Goal: Answer question/provide support: Share knowledge or assist other users

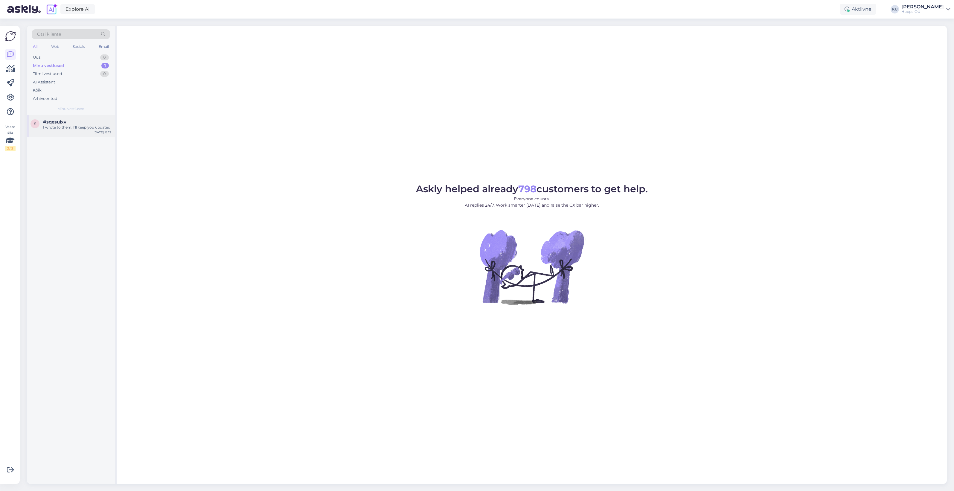
click at [77, 128] on div "I wrote to them, I'll keep you updated" at bounding box center [77, 127] width 68 height 5
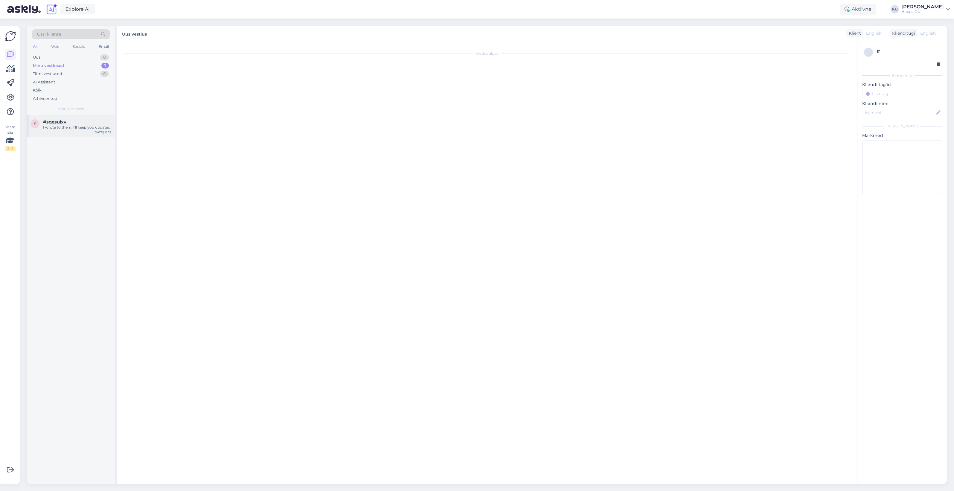
scroll to position [271, 0]
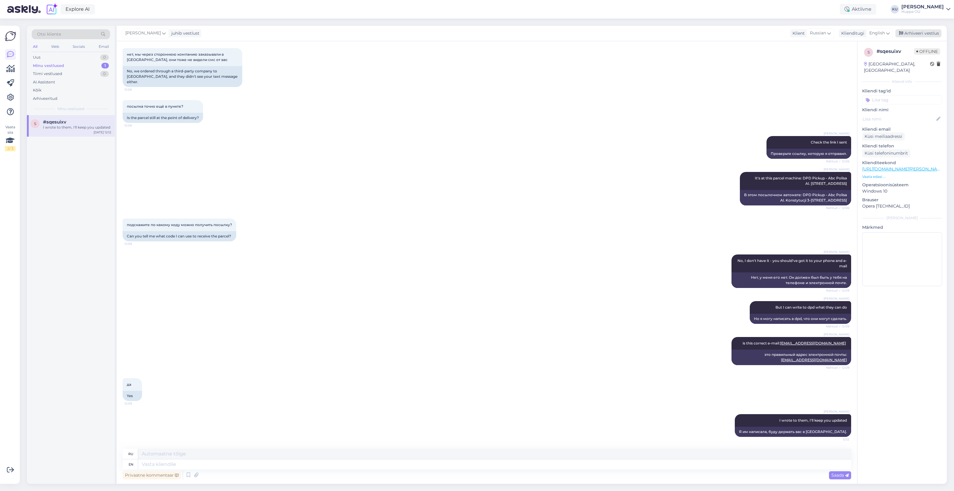
click at [916, 31] on div "Arhiveeri vestlus" at bounding box center [919, 33] width 46 height 8
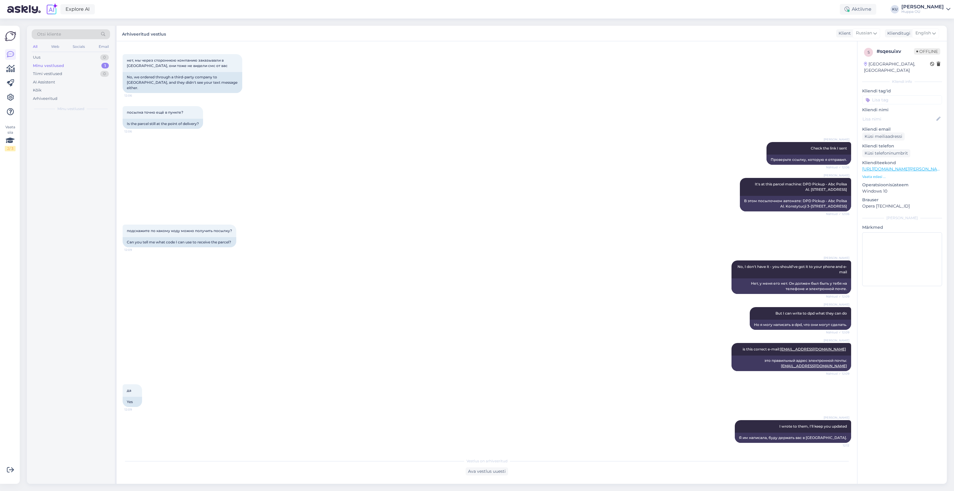
scroll to position [264, 0]
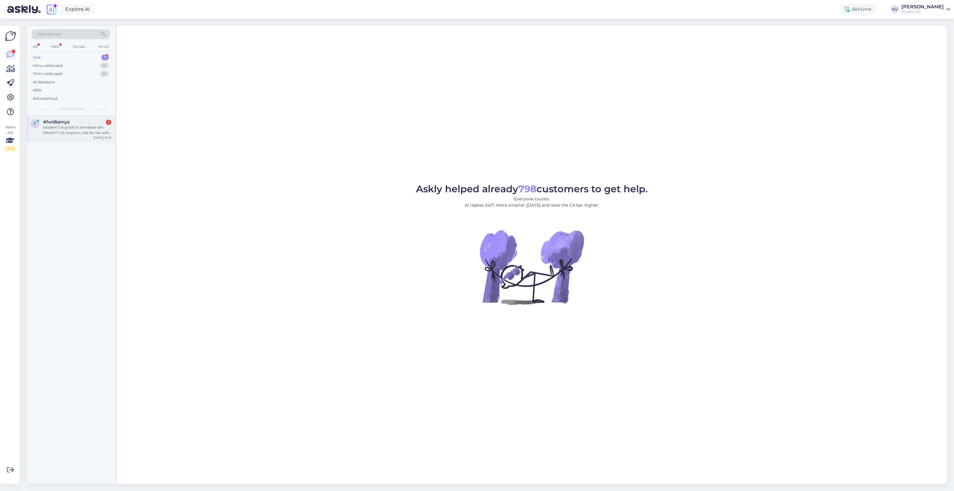
click at [57, 124] on span "#fwt8amyz" at bounding box center [56, 121] width 27 height 5
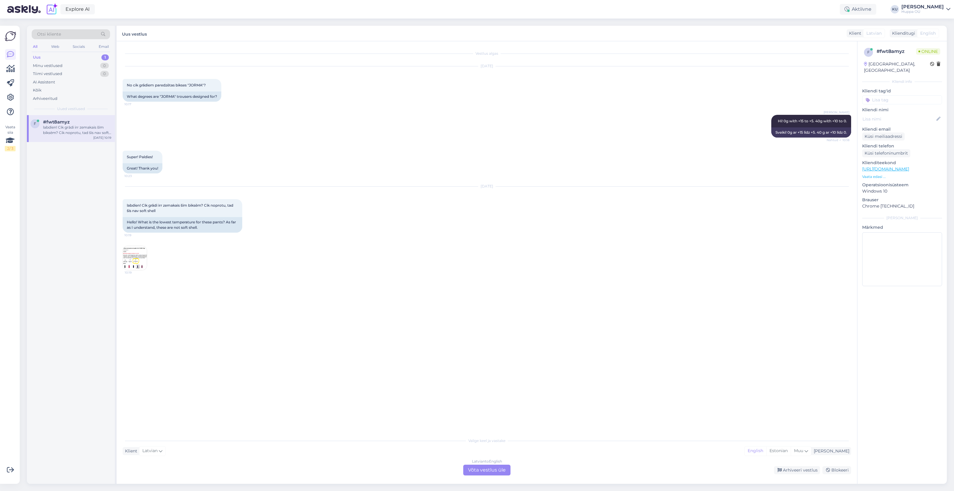
click at [480, 465] on div "Latvian to English Võta vestlus üle" at bounding box center [486, 470] width 47 height 11
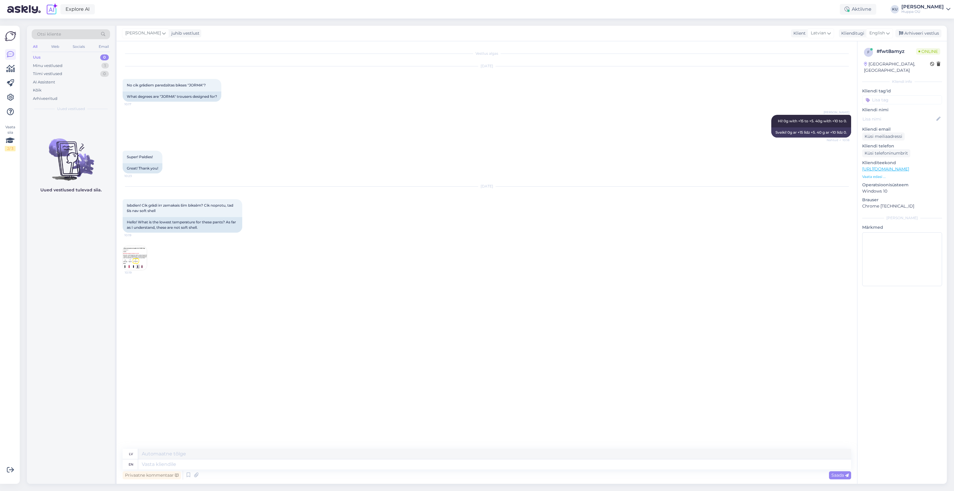
click at [134, 261] on img at bounding box center [135, 258] width 24 height 24
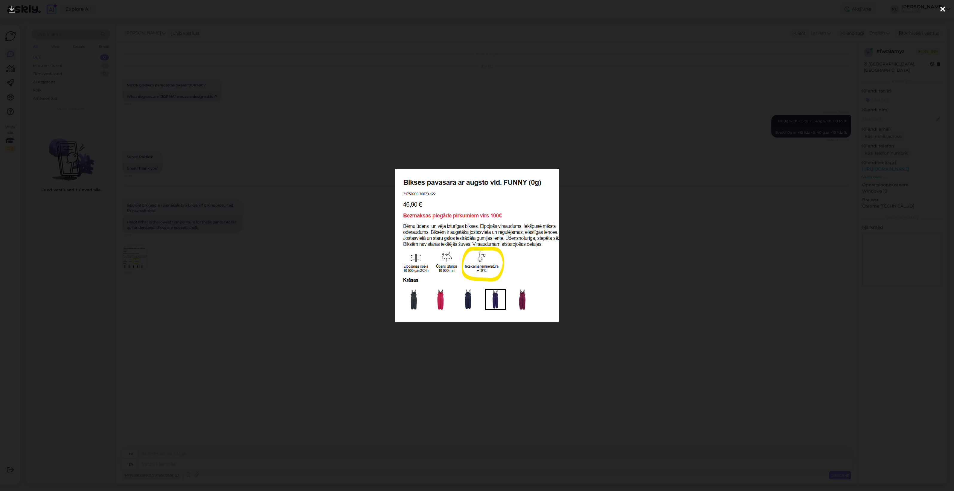
click at [608, 279] on div at bounding box center [477, 245] width 954 height 491
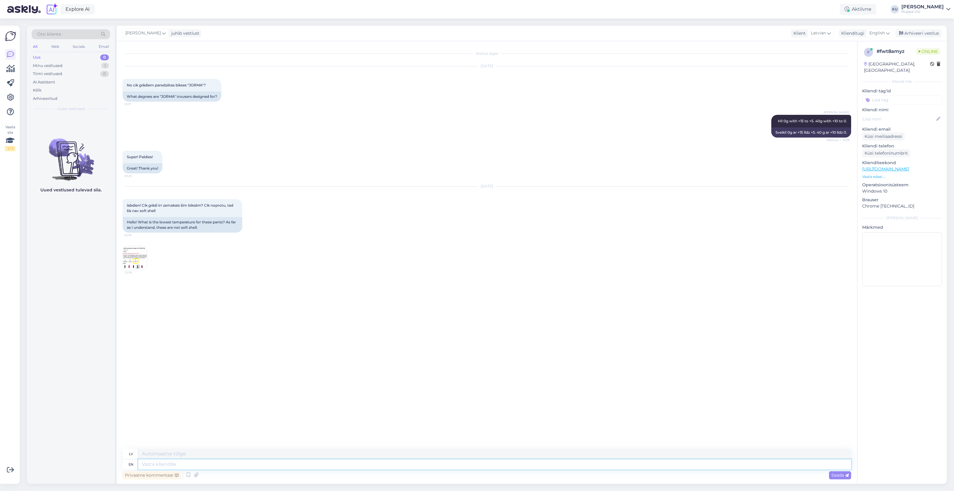
click at [297, 462] on textarea at bounding box center [494, 465] width 713 height 10
type textarea "Hi!"
type textarea "Sveiki!"
type textarea "Hi! Since t"
type textarea "Sveiki! Kopš"
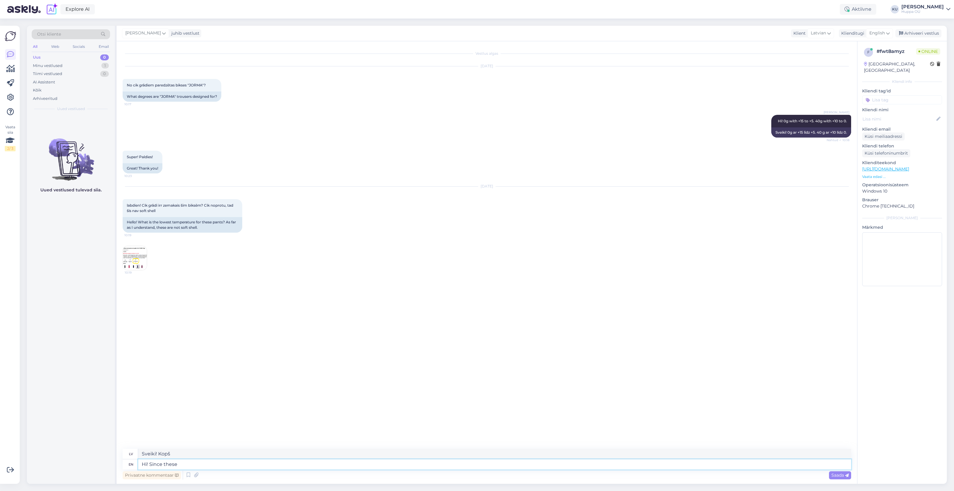
type textarea "Hi! Since these h"
type textarea "Sveiki! Kopš šiem"
type textarea "Hi! Since these have 0"
type textarea "Sveiki! Tā kā šiem ir"
type textarea "Hi! Since these have 0g i"
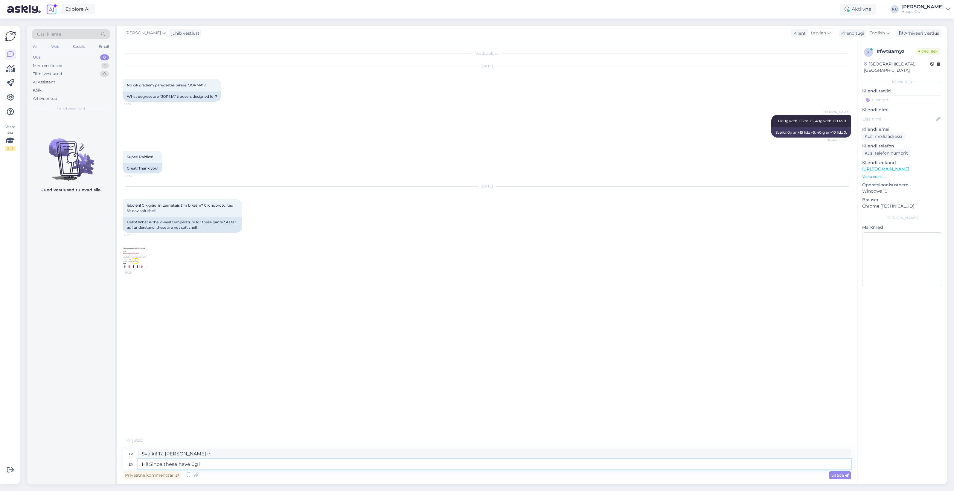
type textarea "Sveiki! Tā kā šajos ir 0 g"
type textarea "Hi! Since these have 0g insulation th"
type textarea "Sveiki! Tā kā šiem ir 0g izolācija"
type textarea "Hi! Since these have 0g insulation these"
type textarea "Sveiki! Tā kā šiem ir 0 g izolācija, šiem"
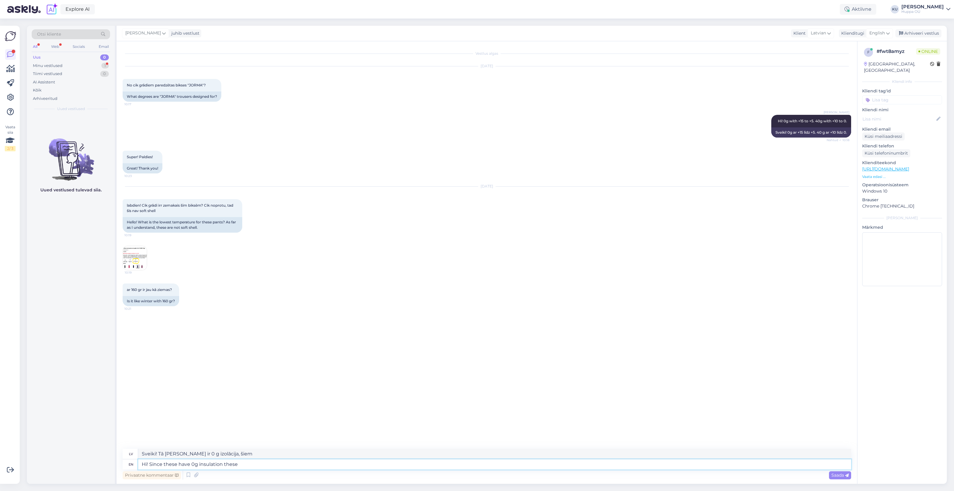
type textarea "Hi! Since these have 0g insulation these a"
type textarea "Sveiki! Tā kā šiem ir 0 g izolācija, tie"
type textarea "Hi! Since these have 0g insulation these are r"
type textarea "Sveiki! Tā kā šiem ir 0g izolācija, tie ir"
type textarea "Hi! Since these have 0g insulation these are reccomende"
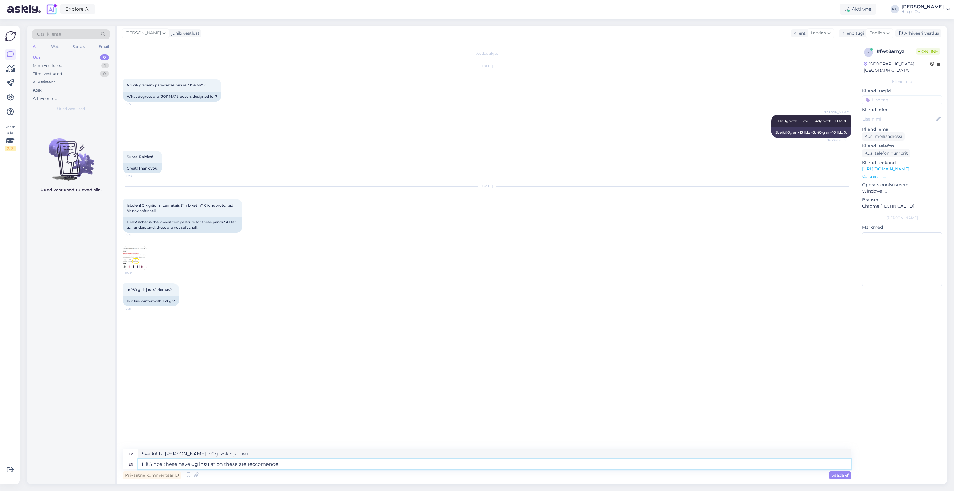
type textarea "Sveiki! Tā kā šiem ir 0 g izolācija, tos iesakām."
type textarea "Hi! Since these have 0g insulation these are reccomended"
type textarea "Sveiki! Tā kā šiem ir 0g izolācija, tos ieteicams lietot."
type textarea "Hi! Since these have 0g insulation these are reccomended for 0"
type textarea "Sveiki! Tā kā šiem ir 0g izolācija, tie ir ieteicami"
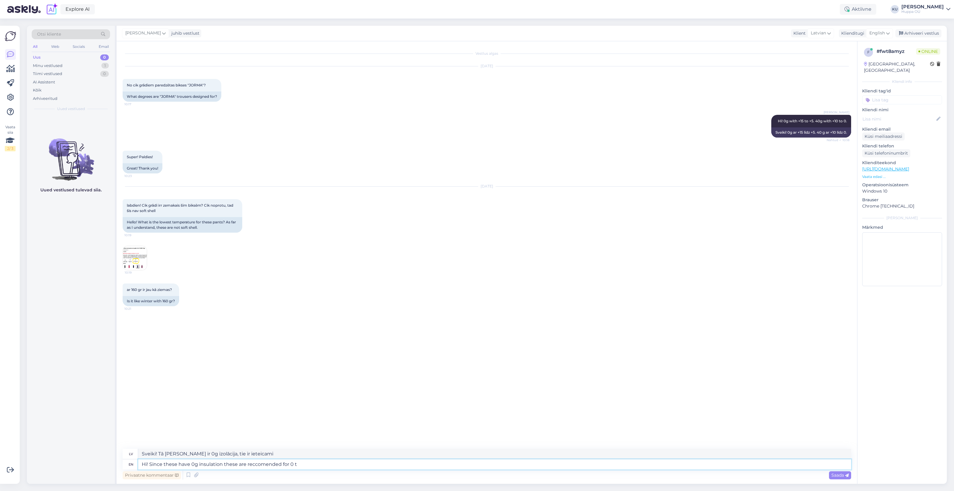
type textarea "Hi! Since these have 0g insulation these are reccomended for 0 to"
type textarea "Sveiki! Tā kā šiem ir 0 g izolācija, tos ieteicams lietot 0"
type textarea "Hi! Since these have 0g insulation these are reccomended for 0 to"
type textarea "Sveiki! Tā kā šiem ir 0 g izolācija, tie ir ieteicami lietošanai no 0 līdz"
type textarea "Hi! Since these have 0g insulation these are reccomended for 0 to +1"
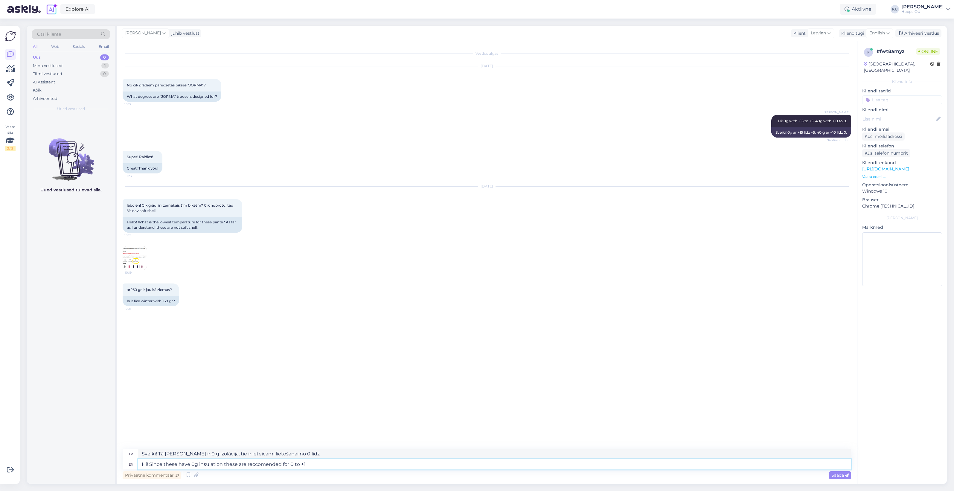
type textarea "Sveiki! Tā kā šiem ir 0 g izolācija, tos ieteicams lietot temperatūrā no 0 līdz…"
type textarea "Hi! Since these have 0g insulation these are reccomended for 0 to +10"
type textarea "Sveiki! Tā kā šiem ir 0 g izolācija, tos ieteicams lietot temperatūrā no 0 līdz…"
type textarea "Hi! Since these have 0g insulation these are recommended for 0 to +10"
type textarea "Sveiki! Tā kā šiem ir 0g izolācija, tos ieteicams lietot temperatūrā no 0 līdz …"
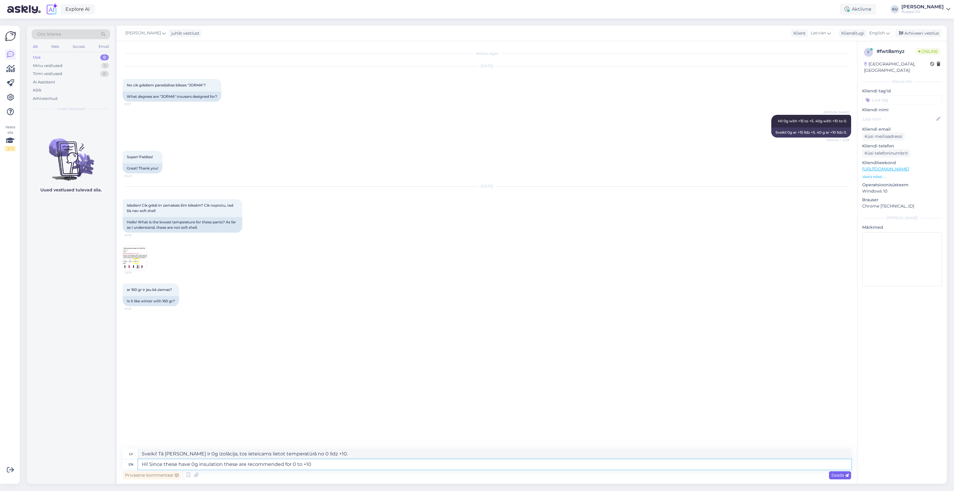
type textarea "Hi! Since these have 0g insulation these are recommended for 0 to +10"
click at [835, 476] on span "Saada" at bounding box center [840, 475] width 17 height 5
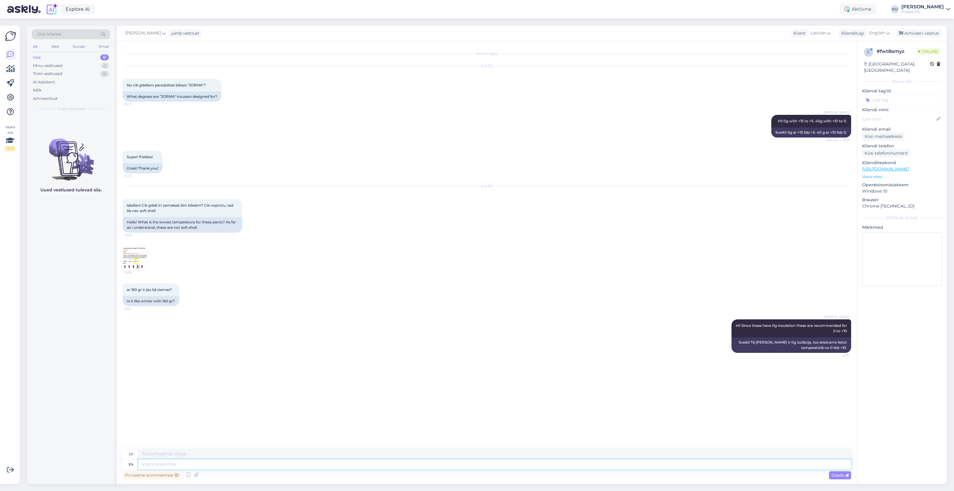
click at [162, 464] on textarea at bounding box center [494, 465] width 713 height 10
type textarea "Here is"
type textarea "Šeit"
type textarea "Here is"
type textarea "Šeit ir"
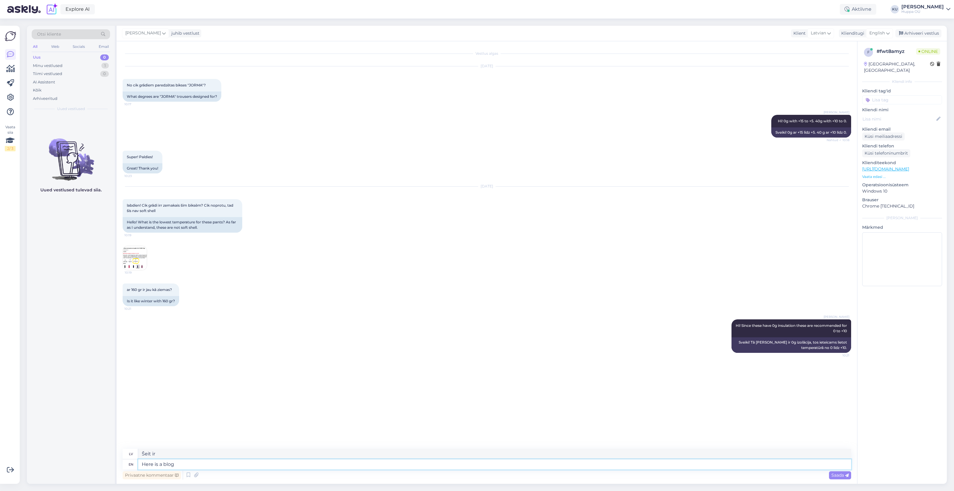
type textarea "Here is a blog p"
type textarea "Šeit ir emuārs"
type textarea "Here is a blog post w"
type textarea "Šeit ir emuāra ieraksts"
type textarea "Here is a blog post where"
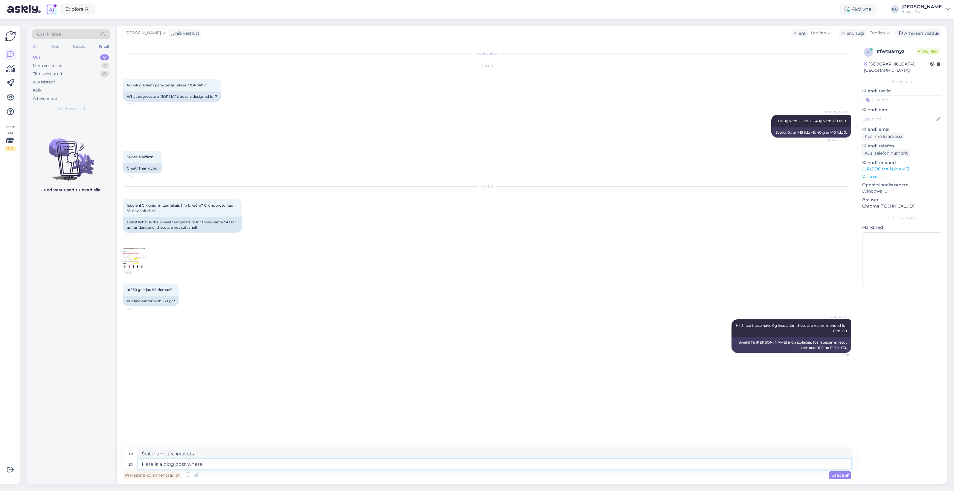
type textarea "Šeit ir emuāra ieraksts, kurā"
type textarea "Here is a blog post where we ha"
type textarea "Šeit ir emuāra ieraksts, kurā mēs"
type textarea "Here is a blog post where we have"
type textarea "Šeit ir emuāra ieraksts, kurā mums ir"
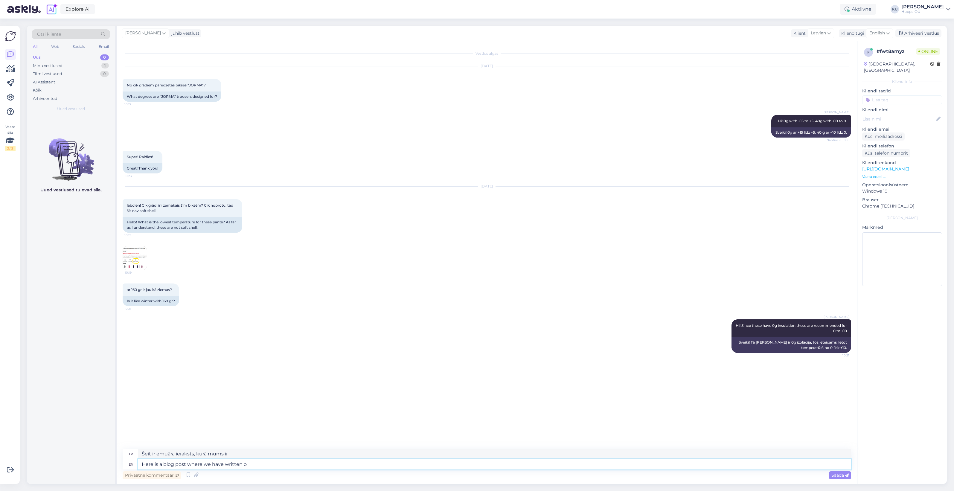
type textarea "Here is a blog post where we have written ou"
type textarea "Šeit ir emuāra ieraksts, kurā mēs esam rakstījuši"
type textarea "Here is a blog post where we have written out all t"
type textarea "Šeit ir emuāra ieraksts, kurā esam visu uzrakstījuši"
type textarea "Here is a blog post where we have written out all the su"
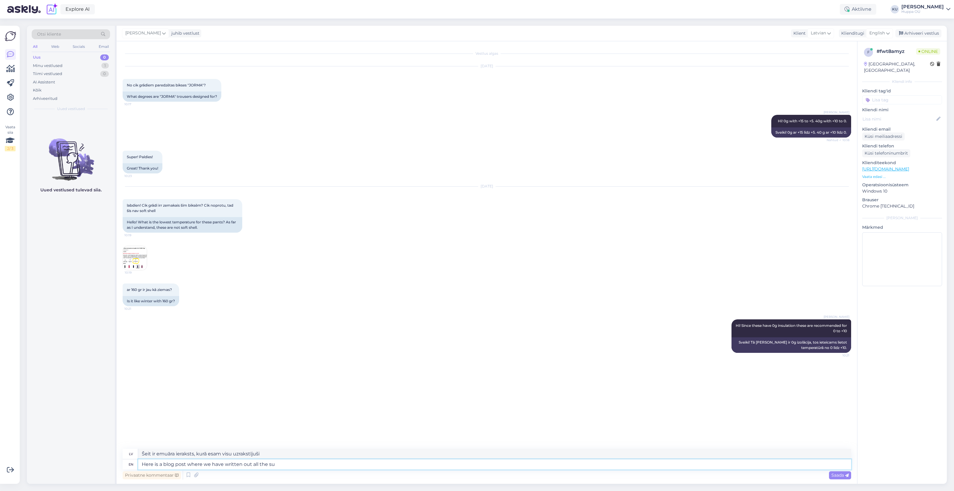
type textarea "Šeit ir emuāra ieraksts, kurā esam aprakstījuši visu nepieciešamo"
type textarea "Here is a blog post where we have written out all the suggested"
type textarea "Šeit ir emuāra ieraksts, kurā esam aprakstījuši visus ieteiktos"
type textarea "Here is a blog post where we have written out all the suggested grams a"
type textarea "Šeit ir emuāra ieraksts, kurā esam uzrakstījuši visus ieteiktos gramus"
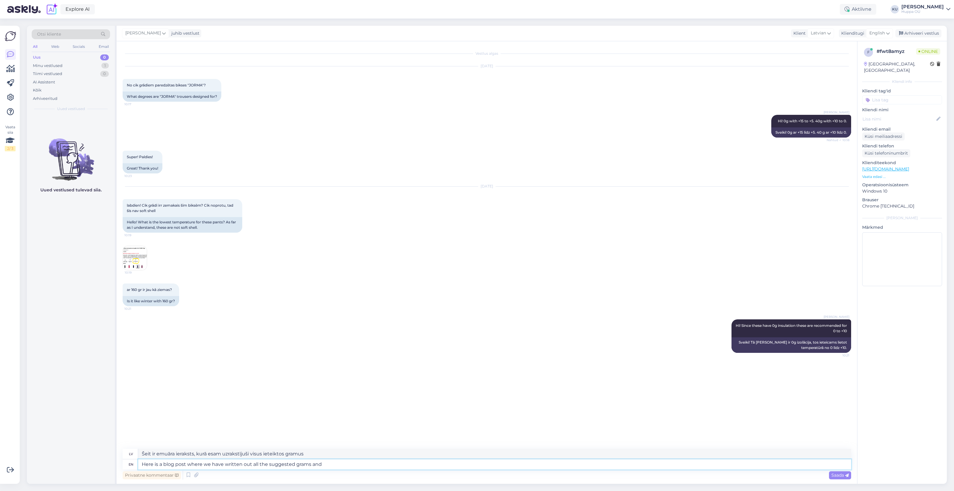
type textarea "Here is a blog post where we have written out all the suggested grams and t"
type textarea "Šeit ir emuāra ieraksts, kurā esam uzrakstījuši visus ieteiktos gramus un"
type textarea "Here is a blog post where we have written out all the suggested grams and tempe…"
type textarea "Šeit ir emuāra ieraksts, kurā esam uzrakstījuši visus ieteiktos gramus un tempe…"
paste textarea "https://shop.huppa.eu/lv/blog/ka-izveleties-pareizo-huppa-siltinajuma-pildijumu…"
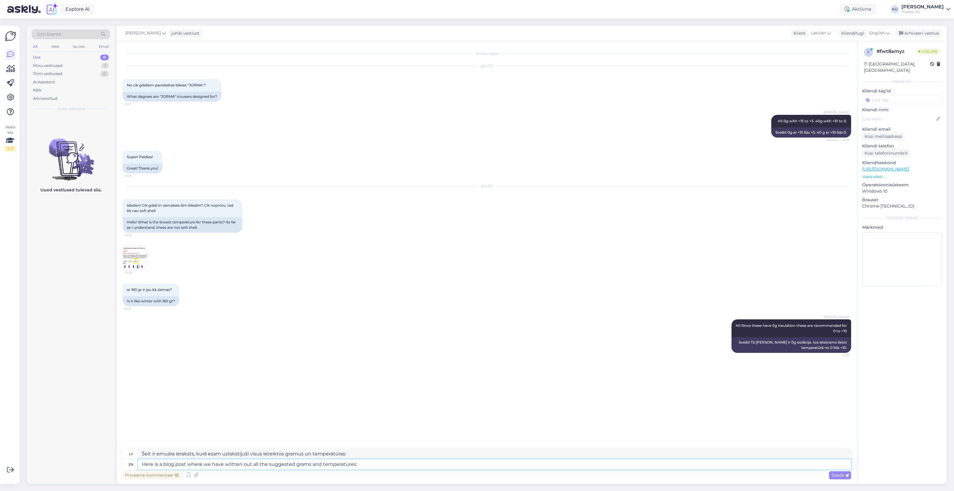
type textarea "Here is a blog post where we have written out all the suggested grams and tempe…"
type textarea "Šeit ir emuāra ieraksts, kurā esam uzrakstījuši visus ieteiktos gramus un tempe…"
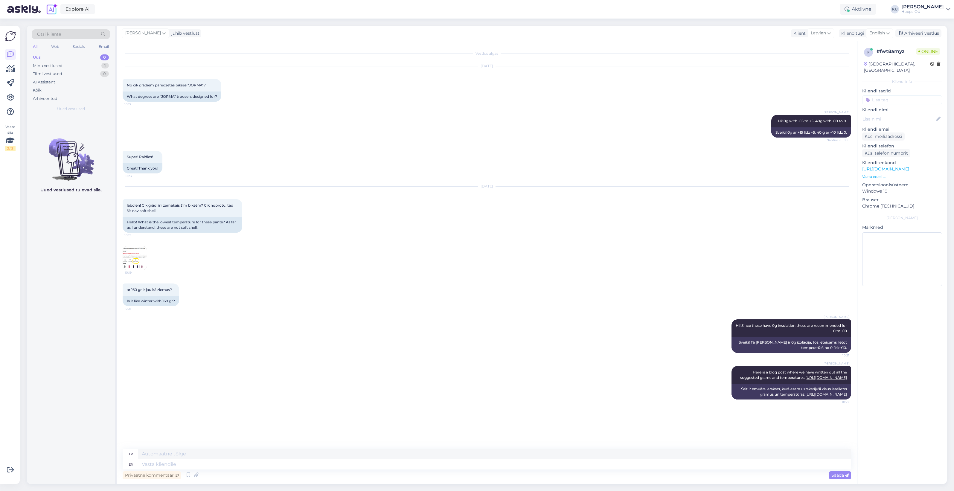
click at [131, 253] on img at bounding box center [135, 258] width 24 height 24
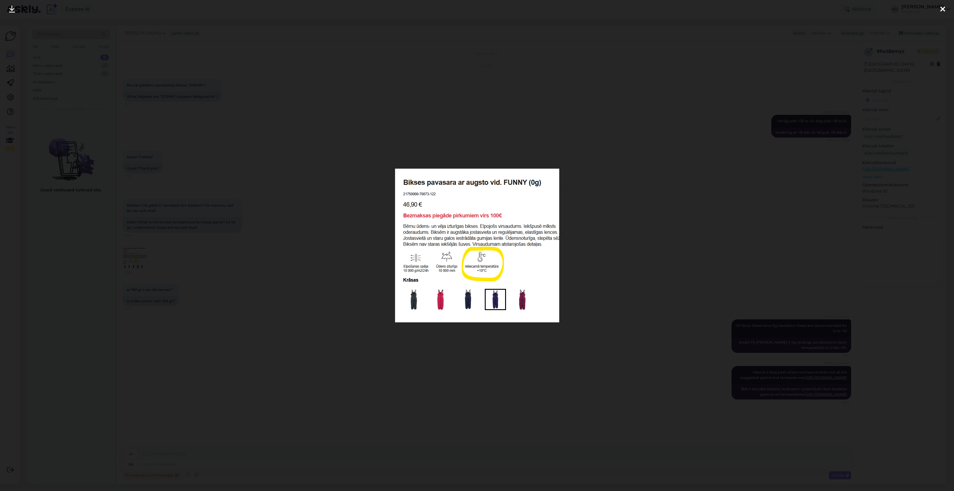
click at [587, 299] on div at bounding box center [477, 245] width 954 height 491
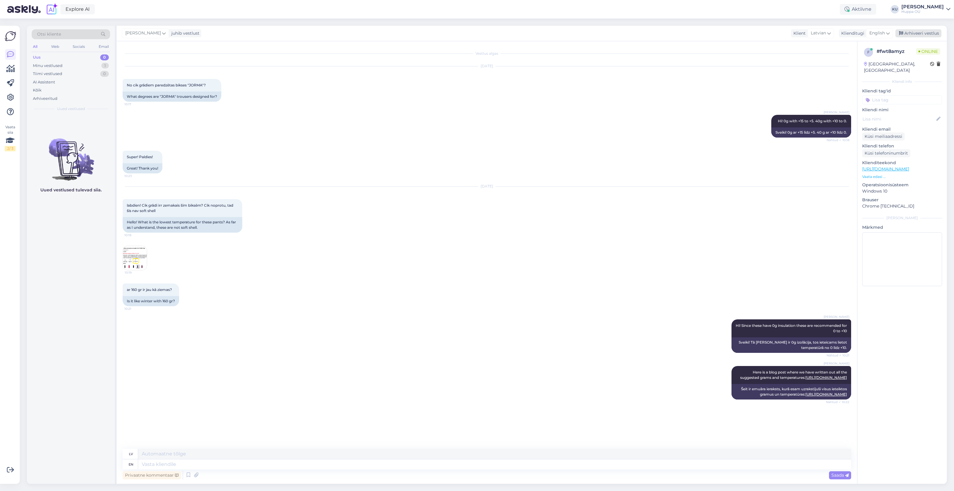
click at [925, 33] on div "Arhiveeri vestlus" at bounding box center [919, 33] width 46 height 8
